Goal: Entertainment & Leisure: Consume media (video, audio)

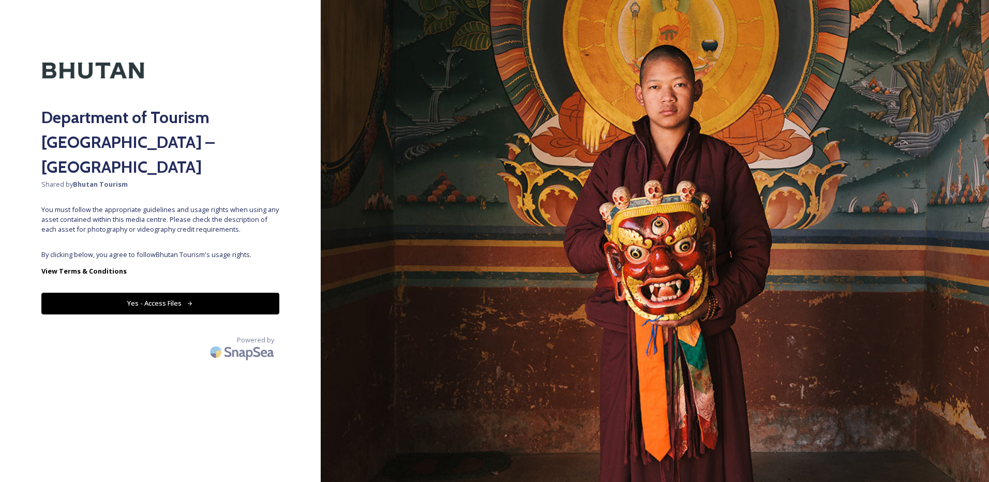
drag, startPoint x: 153, startPoint y: 278, endPoint x: 163, endPoint y: 276, distance: 11.0
click at [153, 293] on button "Yes - Access Files" at bounding box center [160, 303] width 238 height 21
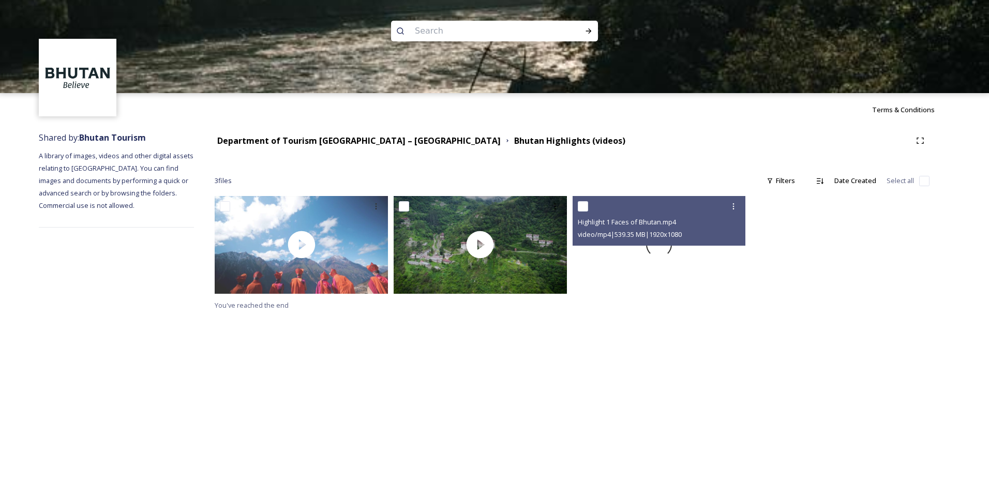
click at [456, 249] on img at bounding box center [479, 244] width 173 height 97
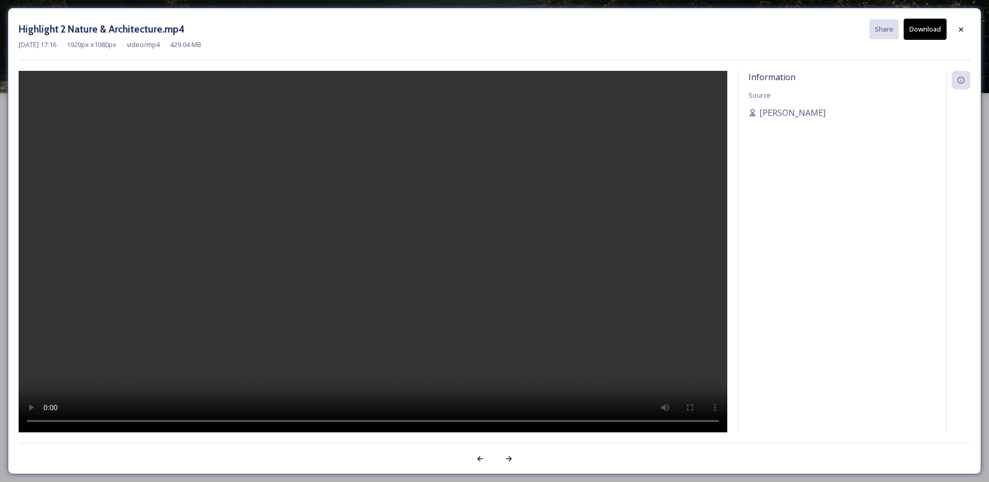
click at [476, 246] on video at bounding box center [373, 251] width 708 height 361
click at [960, 29] on icon at bounding box center [961, 29] width 4 height 4
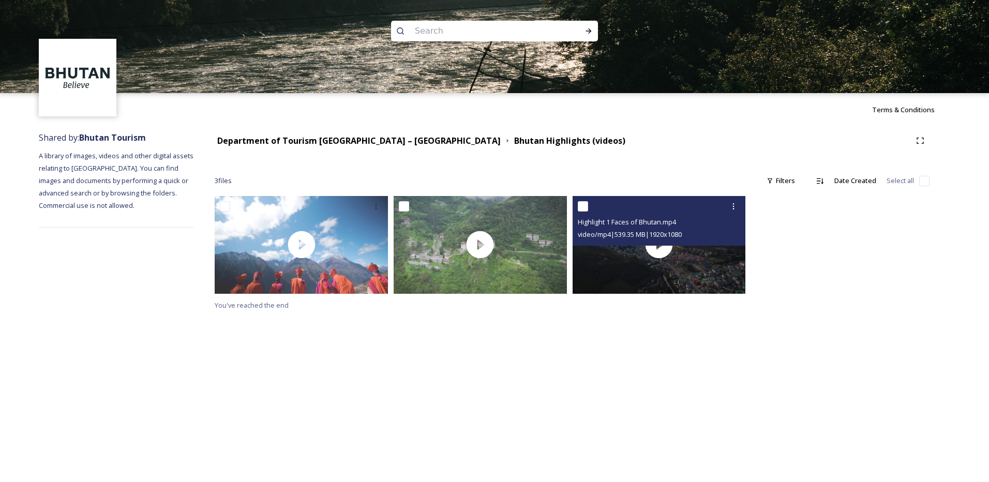
click at [655, 246] on div "Highlight 1 Faces of Bhutan.mp4 video/mp4 | 539.35 MB | 1920 x 1080" at bounding box center [658, 221] width 173 height 50
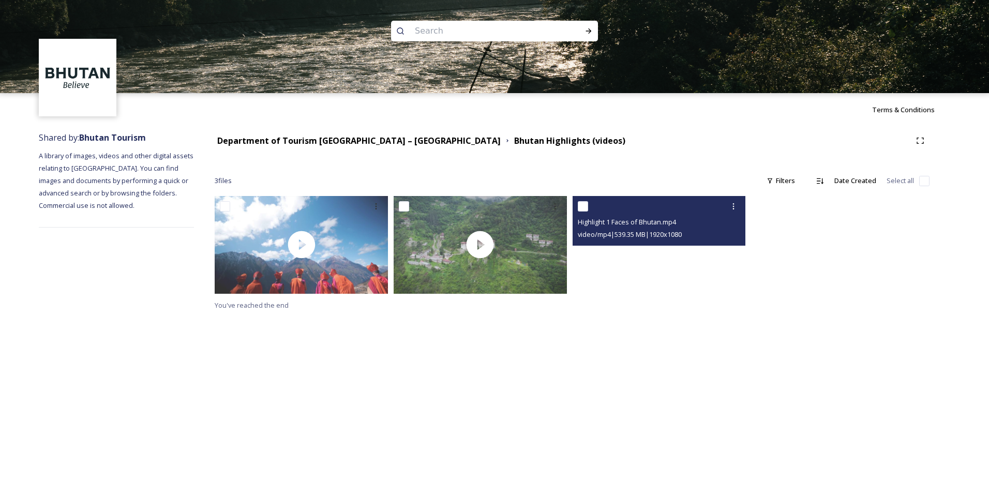
click at [665, 255] on video "Highlight 1 Faces of Bhutan.mp4" at bounding box center [658, 244] width 173 height 97
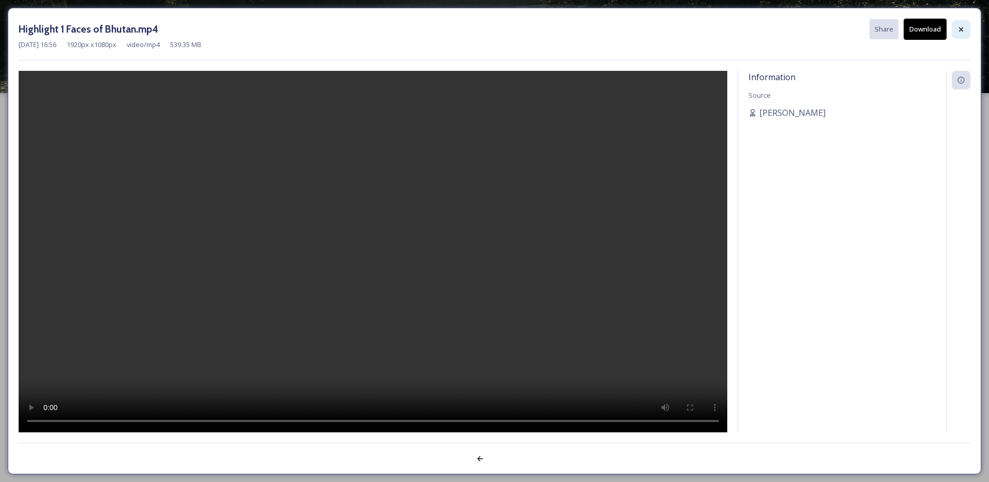
click at [960, 31] on icon at bounding box center [961, 29] width 4 height 4
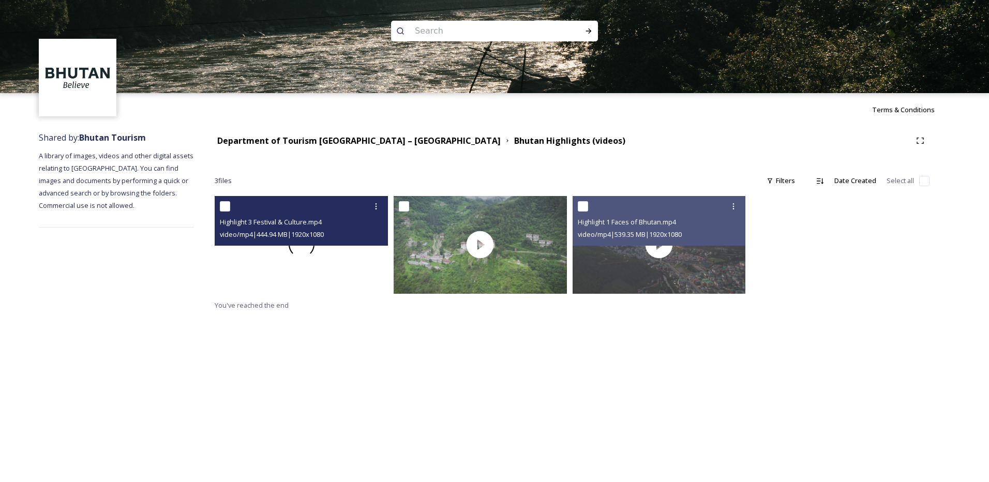
click at [297, 248] on span at bounding box center [301, 245] width 34 height 34
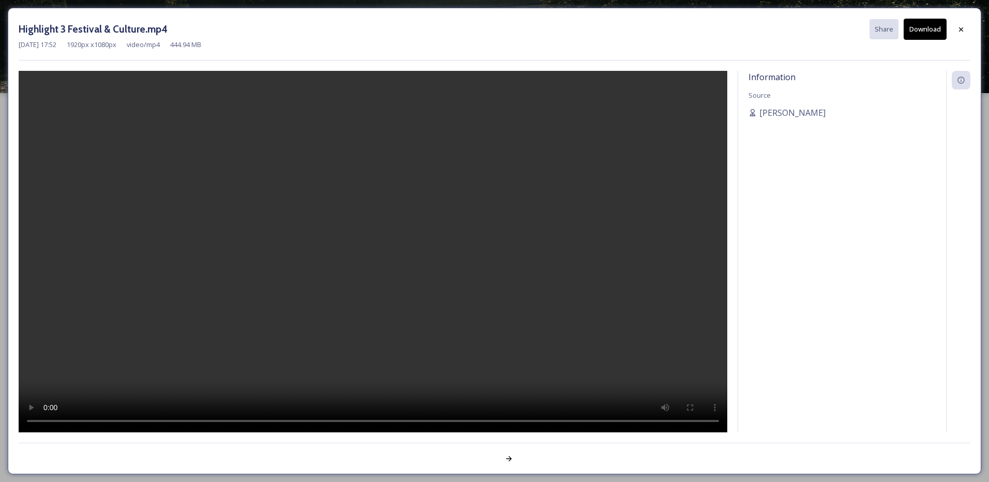
click at [188, 343] on video at bounding box center [373, 251] width 708 height 361
click at [957, 30] on icon at bounding box center [961, 29] width 8 height 8
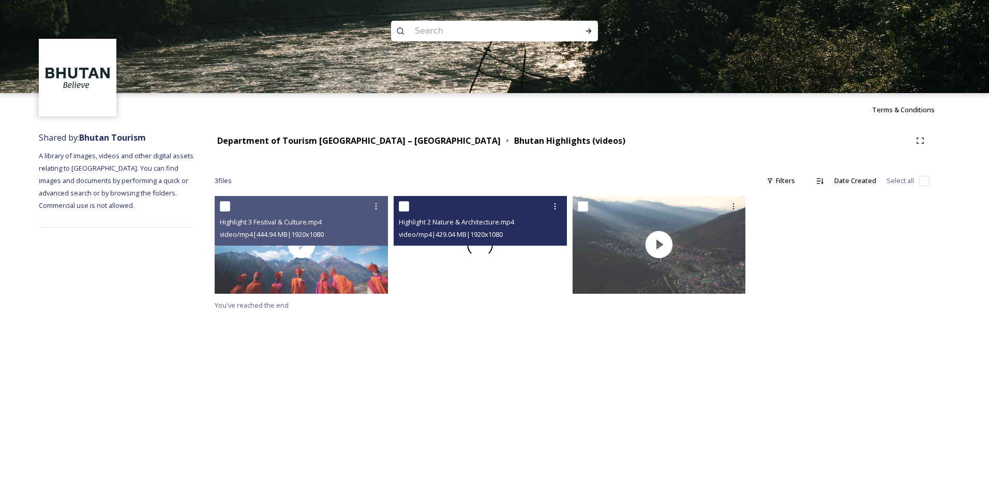
click at [482, 250] on span at bounding box center [479, 244] width 25 height 25
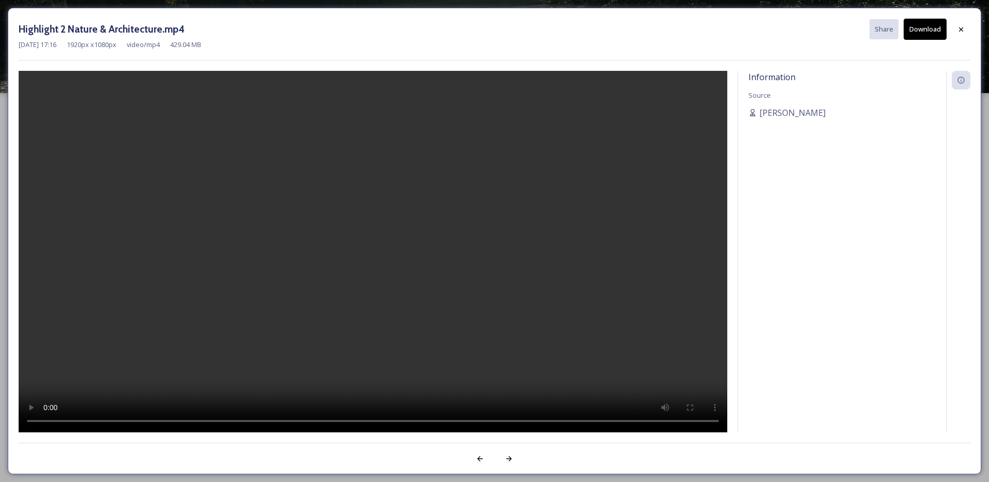
click at [247, 382] on video at bounding box center [373, 251] width 708 height 361
click at [246, 382] on video at bounding box center [373, 251] width 708 height 361
click at [960, 26] on icon at bounding box center [961, 29] width 8 height 8
